Goal: Register for event/course

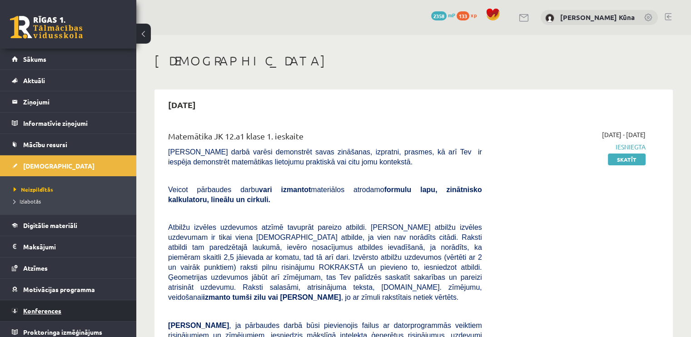
click at [61, 302] on link "Konferences" at bounding box center [68, 310] width 113 height 21
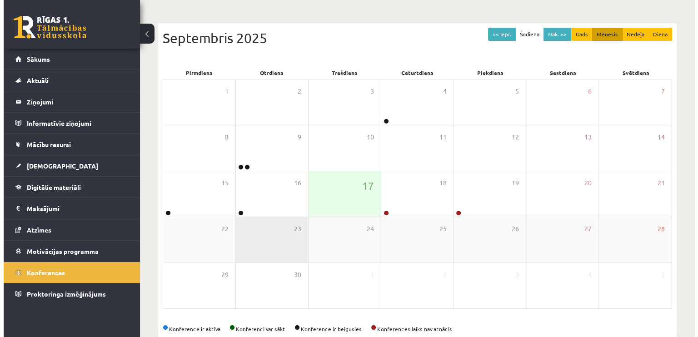
scroll to position [91, 0]
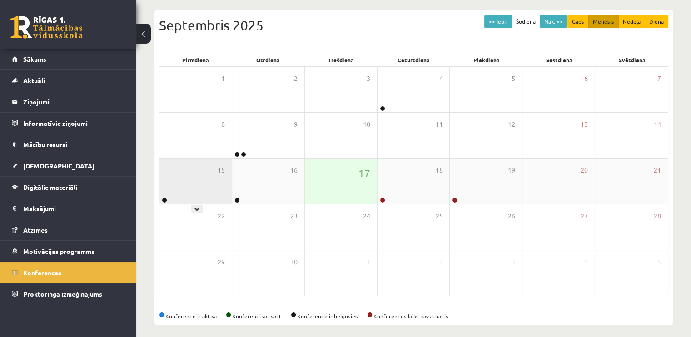
click at [211, 191] on div "15" at bounding box center [196, 181] width 72 height 45
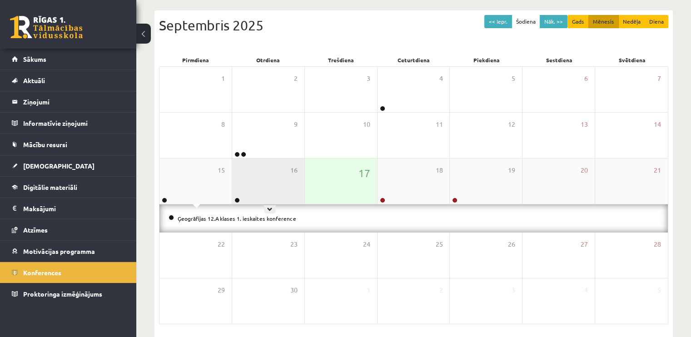
click at [265, 188] on div "16" at bounding box center [268, 181] width 72 height 45
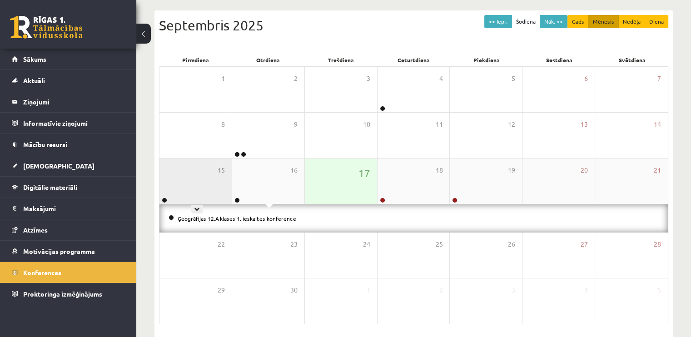
click at [189, 187] on div "15" at bounding box center [196, 181] width 72 height 45
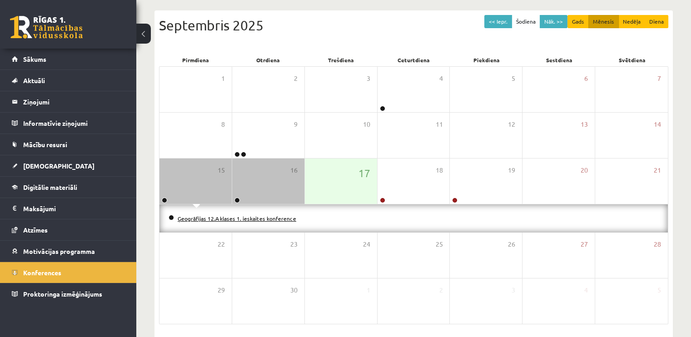
click at [209, 219] on link "Ģeogrāfijas 12.A klases 1. ieskaites konference" at bounding box center [237, 218] width 119 height 7
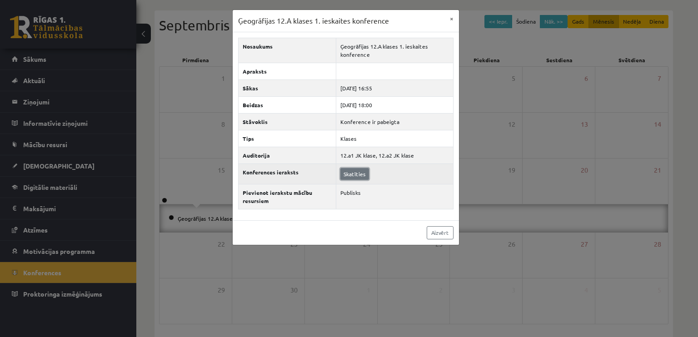
click at [355, 173] on link "Skatīties" at bounding box center [354, 174] width 29 height 12
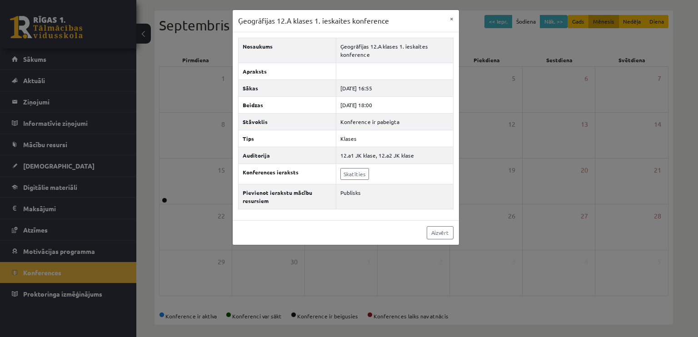
click at [336, 249] on div "Ģeogrāfijas 12.A klases 1. ieskaites konference × Nosaukums Ģeogrāfijas 12.A kl…" at bounding box center [349, 168] width 698 height 337
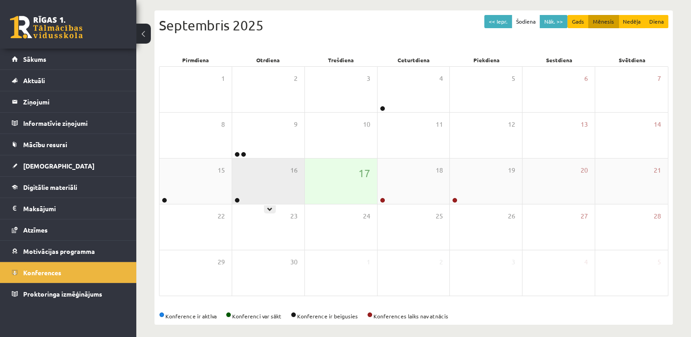
drag, startPoint x: 271, startPoint y: 176, endPoint x: 275, endPoint y: 169, distance: 7.5
click at [275, 169] on div "16" at bounding box center [268, 181] width 72 height 45
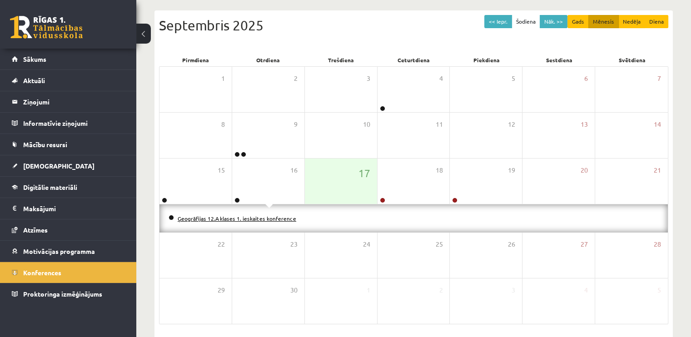
click at [269, 220] on link "Ģeogrāfijas 12.A klases 1. ieskaites konference" at bounding box center [237, 218] width 119 height 7
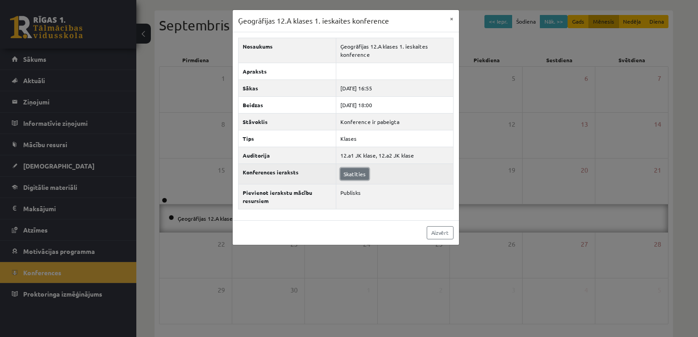
click at [353, 178] on link "Skatīties" at bounding box center [354, 174] width 29 height 12
